Goal: Task Accomplishment & Management: Use online tool/utility

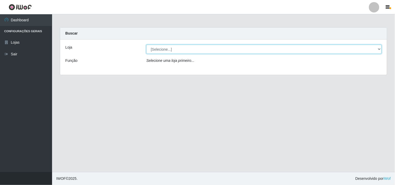
click at [161, 49] on select "[Selecione...] Hiper Queiroz - [GEOGRAPHIC_DATA]" at bounding box center [263, 49] width 235 height 9
select select "514"
click at [146, 45] on select "[Selecione...] Hiper Queiroz - [GEOGRAPHIC_DATA]" at bounding box center [263, 49] width 235 height 9
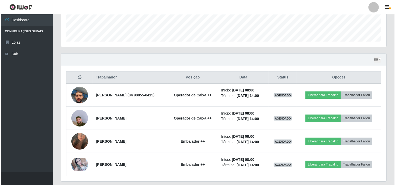
scroll to position [160, 0]
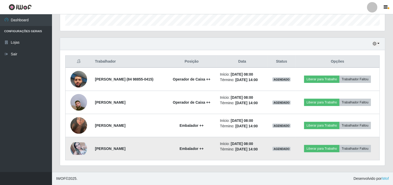
click at [70, 149] on img at bounding box center [78, 149] width 17 height 12
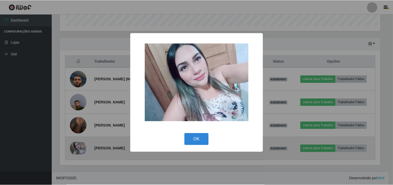
scroll to position [108, 322]
click at [70, 149] on div "× OK Cancel" at bounding box center [197, 92] width 395 height 185
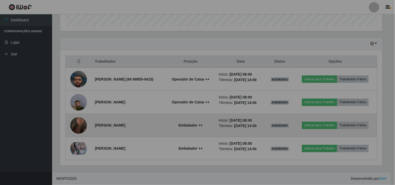
scroll to position [108, 325]
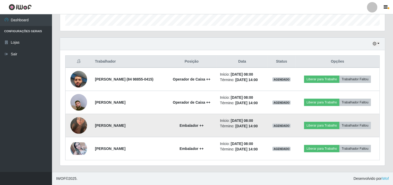
click at [83, 125] on img at bounding box center [78, 126] width 17 height 30
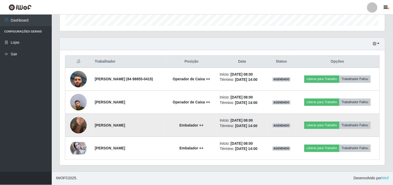
scroll to position [108, 322]
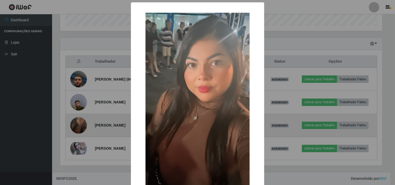
click at [83, 125] on div "× OK Cancel" at bounding box center [197, 92] width 395 height 185
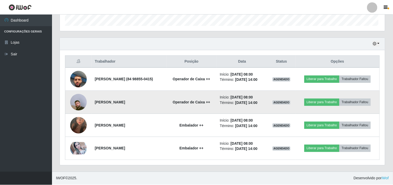
scroll to position [108, 325]
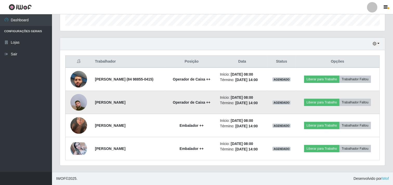
click at [81, 102] on img at bounding box center [78, 103] width 17 height 30
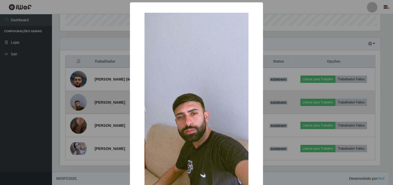
scroll to position [108, 322]
click at [81, 102] on div "× OK Cancel" at bounding box center [197, 92] width 395 height 185
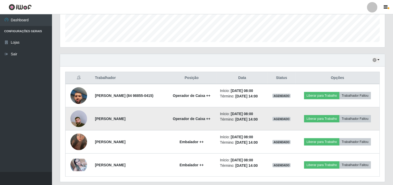
scroll to position [160, 0]
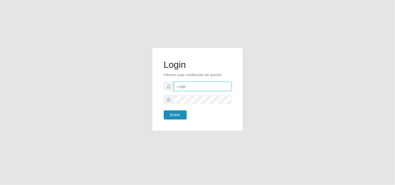
type input "[EMAIL_ADDRESS][DOMAIN_NAME]"
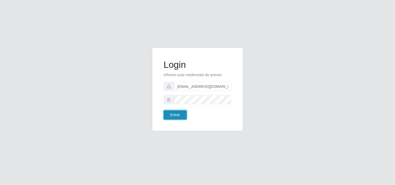
click at [169, 117] on button "Entrar" at bounding box center [175, 115] width 23 height 9
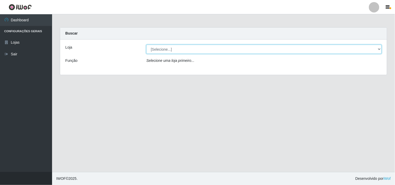
click at [377, 50] on select "[Selecione...] Hiper Queiroz - [GEOGRAPHIC_DATA]" at bounding box center [263, 49] width 235 height 9
select select "514"
click at [146, 45] on select "[Selecione...] Hiper Queiroz - [GEOGRAPHIC_DATA]" at bounding box center [263, 49] width 235 height 9
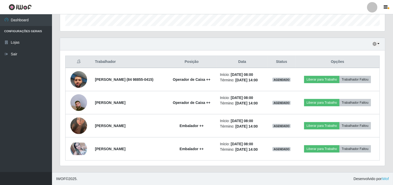
scroll to position [160, 0]
